Goal: Information Seeking & Learning: Check status

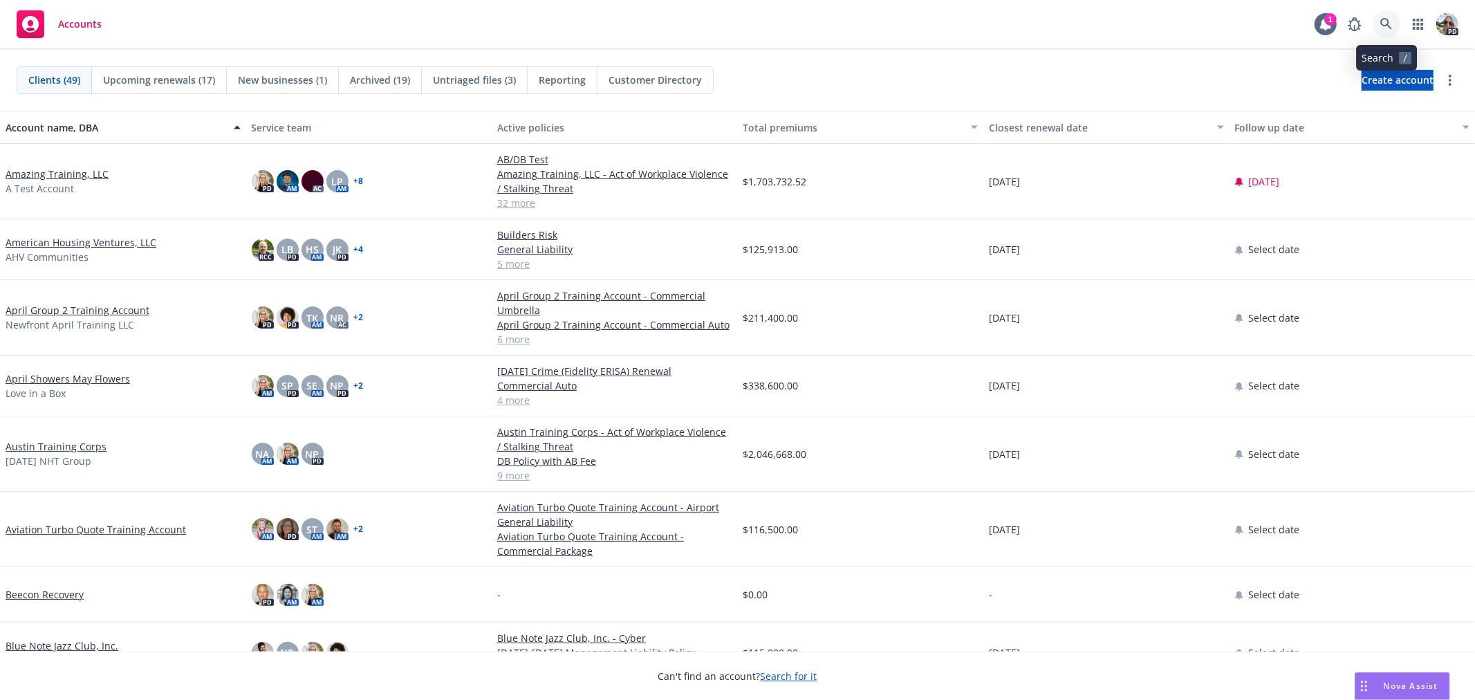
click at [1385, 26] on icon at bounding box center [1386, 24] width 12 height 12
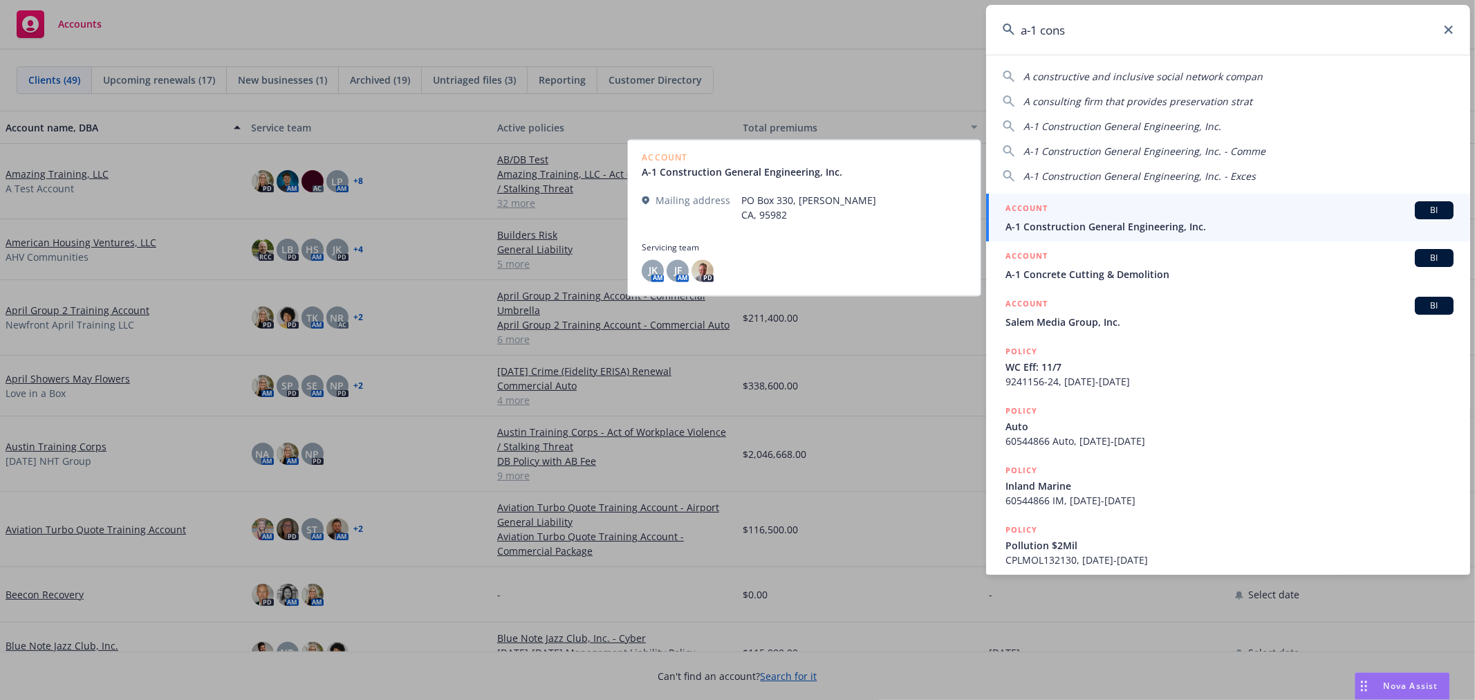
type input "a-1 cons"
click at [1091, 229] on span "A-1 Construction General Engineering, Inc." at bounding box center [1229, 226] width 448 height 15
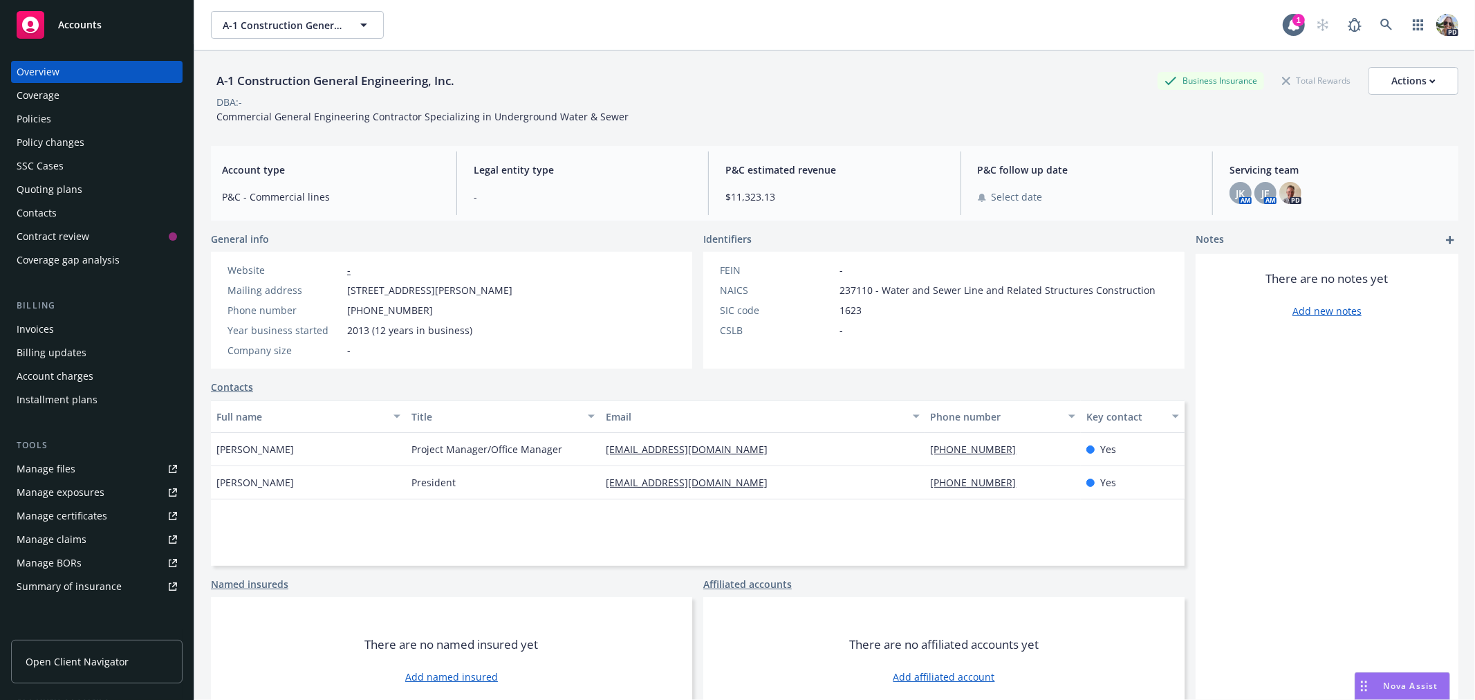
click at [37, 116] on div "Policies" at bounding box center [34, 119] width 35 height 22
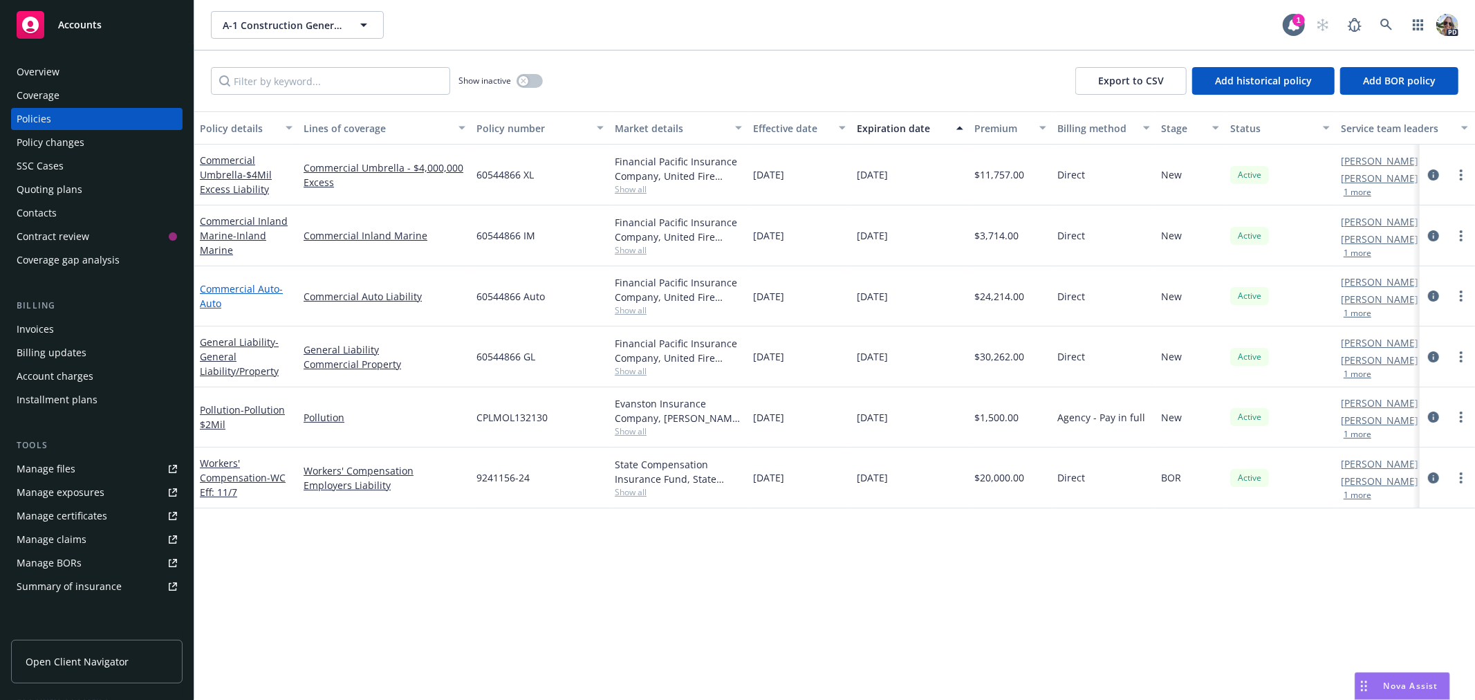
click at [215, 284] on link "Commercial Auto - Auto" at bounding box center [241, 296] width 83 height 28
